Goal: Information Seeking & Learning: Find specific fact

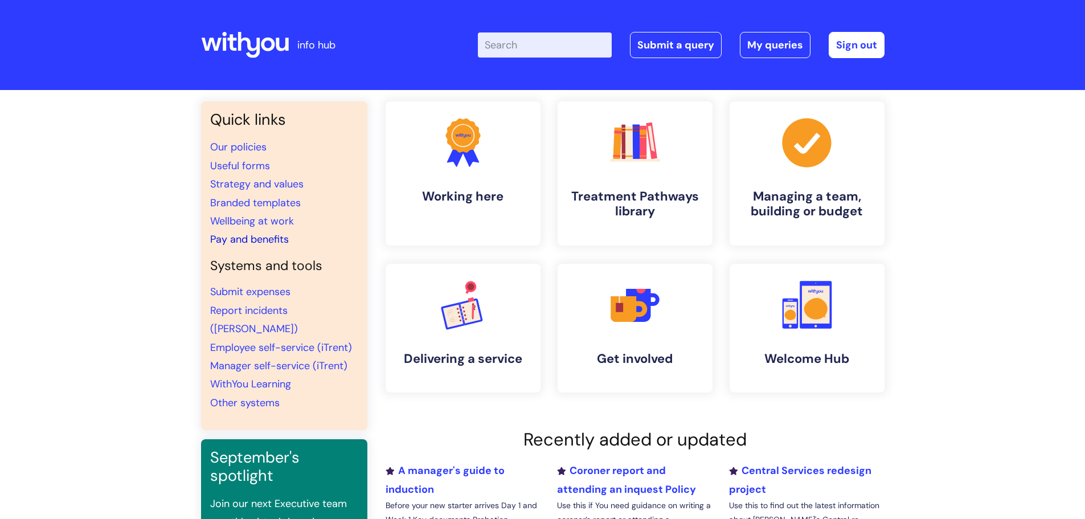
click at [262, 234] on link "Pay and benefits" at bounding box center [249, 239] width 79 height 14
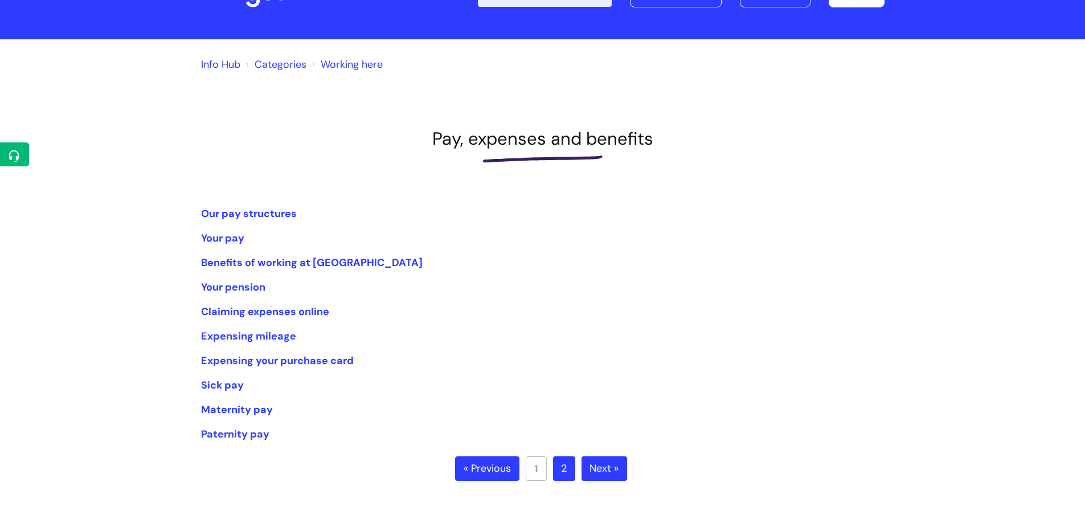
scroll to position [51, 0]
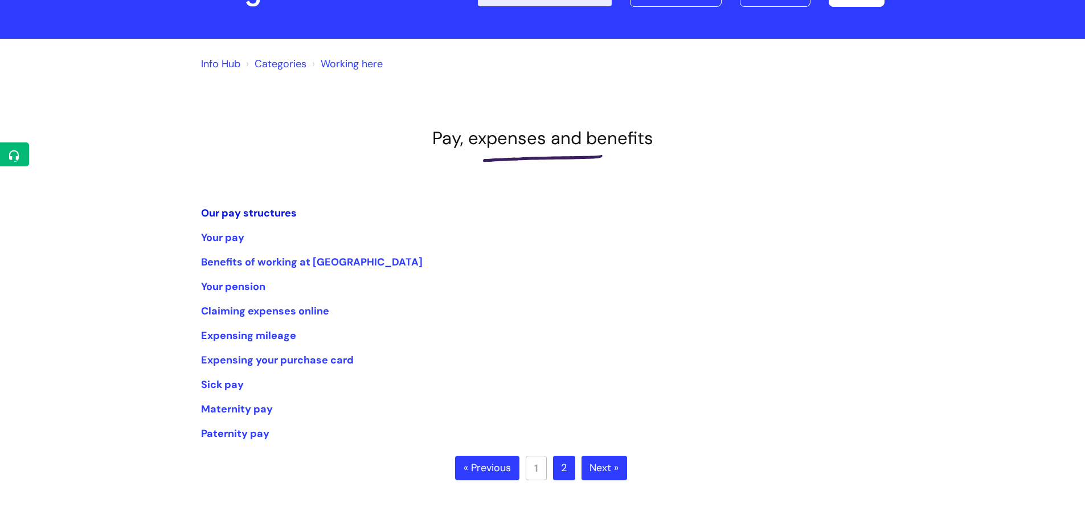
click at [261, 214] on link "Our pay structures" at bounding box center [249, 213] width 96 height 14
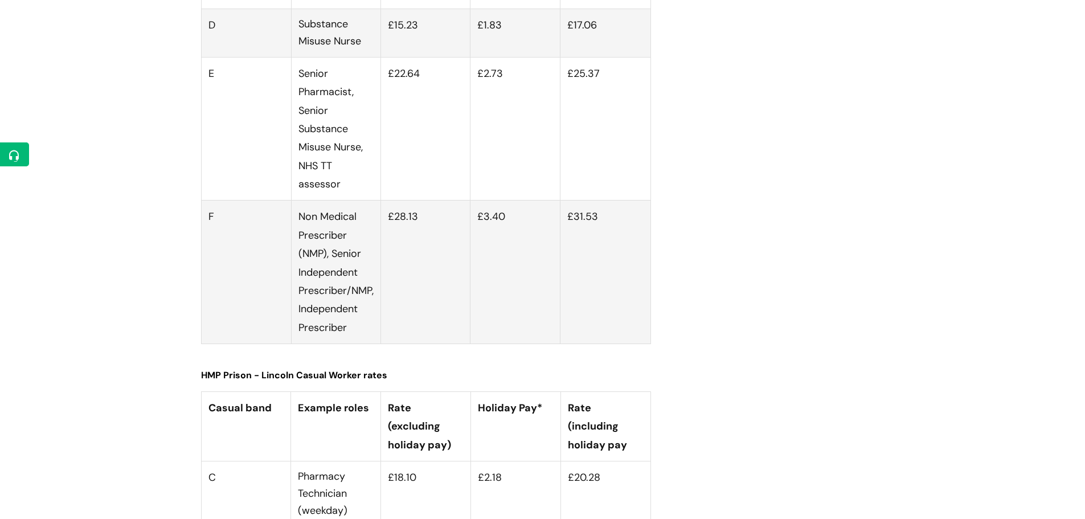
scroll to position [3936, 0]
drag, startPoint x: 416, startPoint y: 307, endPoint x: 382, endPoint y: 308, distance: 34.2
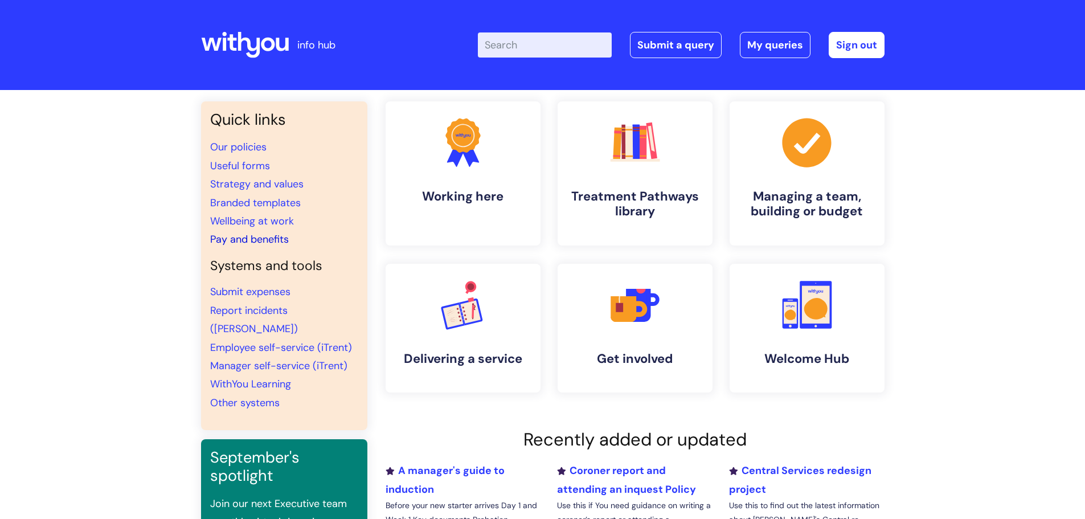
click at [236, 240] on link "Pay and benefits" at bounding box center [249, 239] width 79 height 14
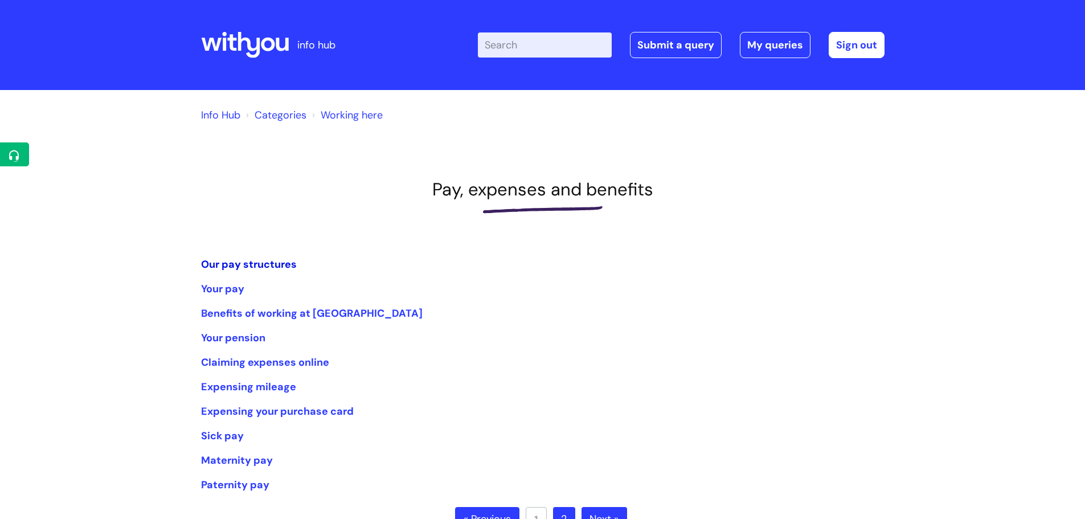
click at [240, 260] on link "Our pay structures" at bounding box center [249, 265] width 96 height 14
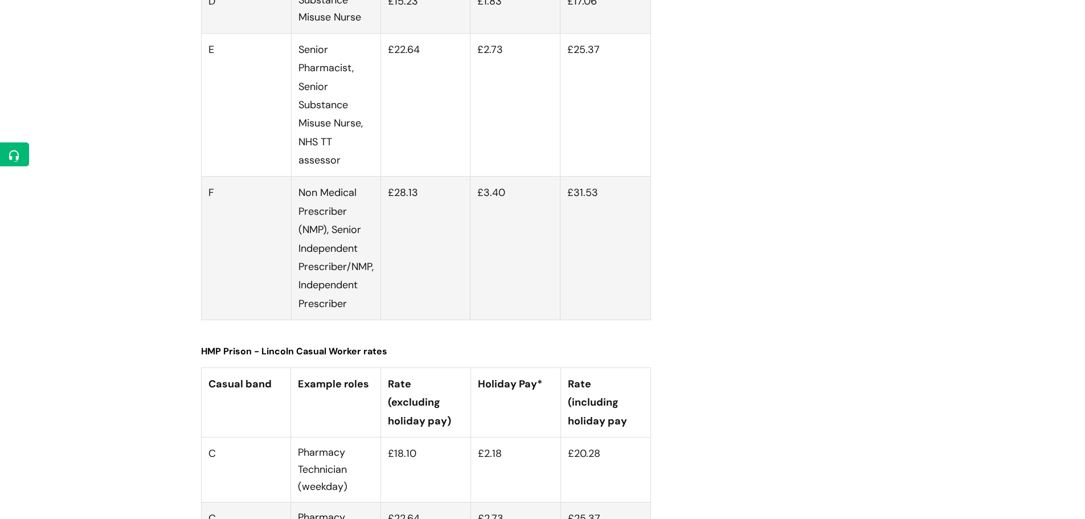
scroll to position [3960, 0]
drag, startPoint x: 419, startPoint y: 283, endPoint x: 389, endPoint y: 284, distance: 30.2
copy td "£18.12"
drag, startPoint x: 598, startPoint y: 285, endPoint x: 566, endPoint y: 285, distance: 31.9
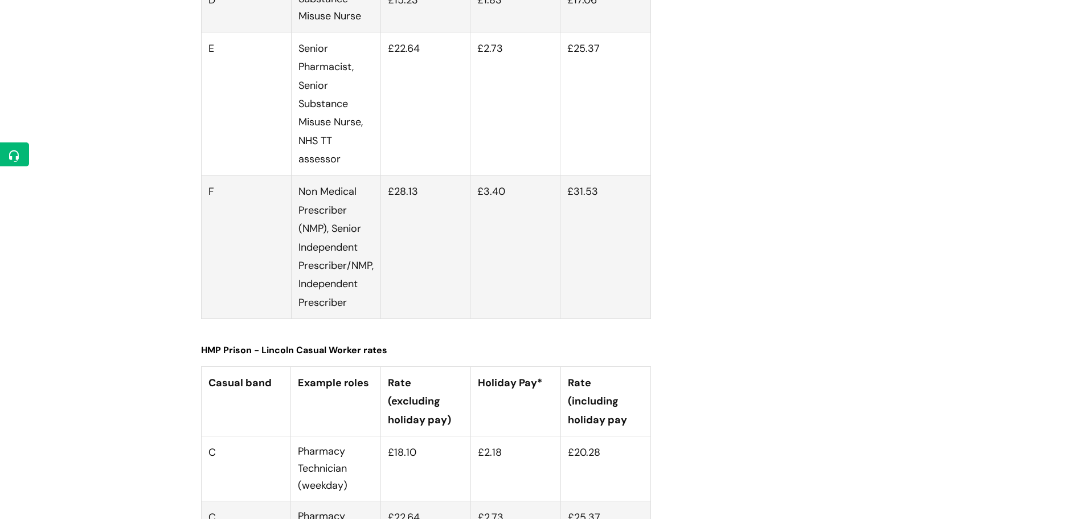
drag, startPoint x: 424, startPoint y: 349, endPoint x: 394, endPoint y: 351, distance: 30.8
copy td "22.64"
